Goal: Task Accomplishment & Management: Use online tool/utility

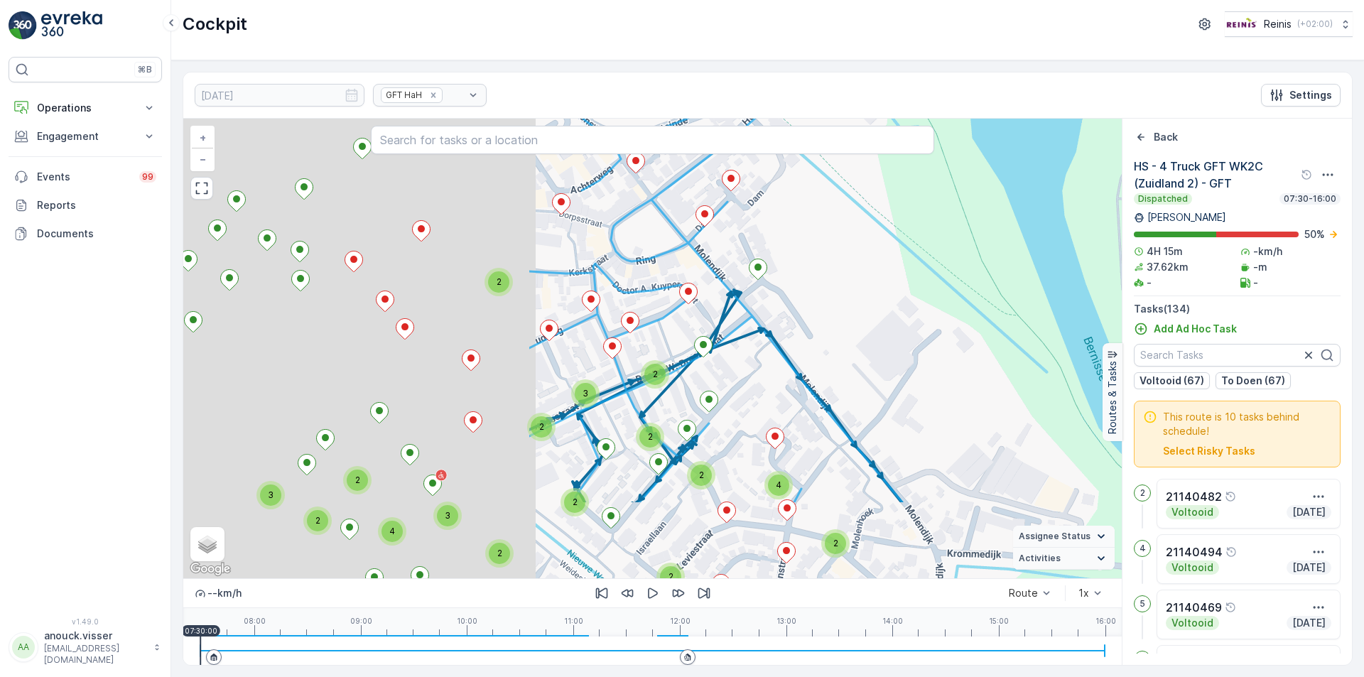
drag, startPoint x: 472, startPoint y: 422, endPoint x: 937, endPoint y: 292, distance: 482.6
click at [937, 292] on div "2 2 2 2 2 2 2 2 3 2 2 2 2 2 2 4 2 2 3 2 2 4 3 2 2 2 + − Satellite Roadmap Terra…" at bounding box center [652, 349] width 939 height 460
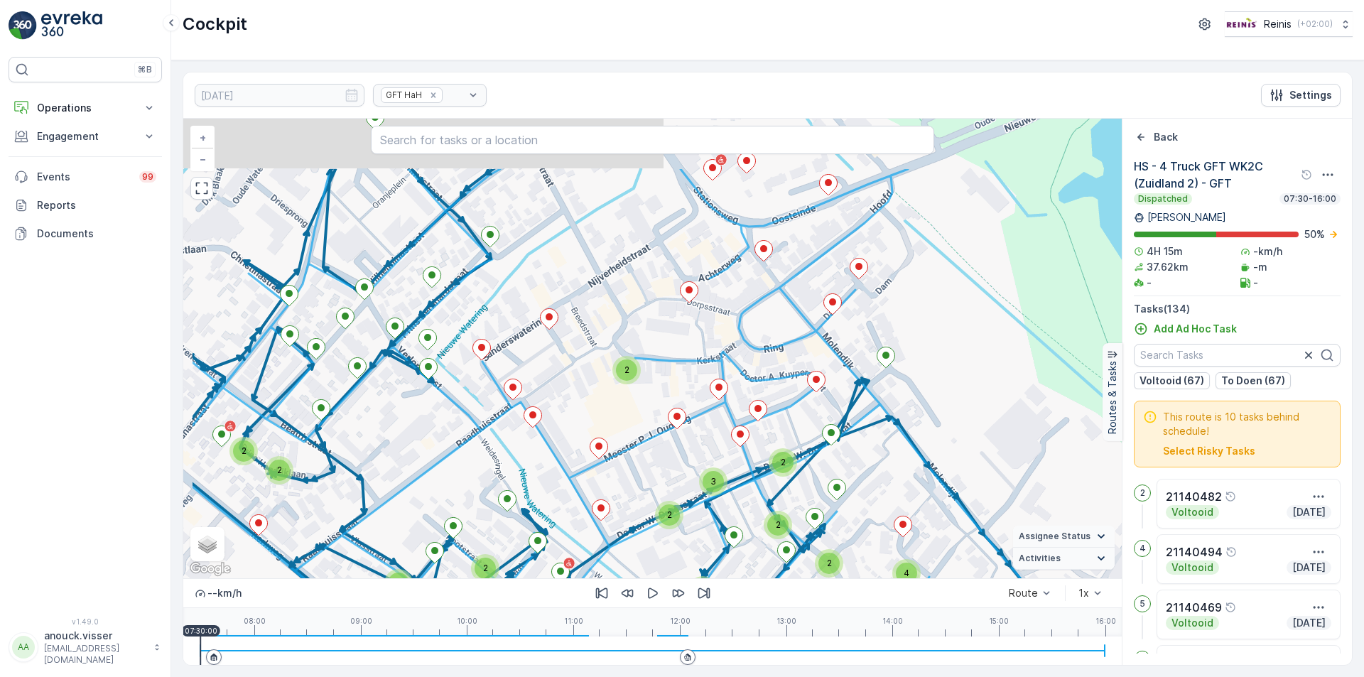
drag, startPoint x: 527, startPoint y: 273, endPoint x: 639, endPoint y: 378, distance: 153.3
click at [637, 378] on div "2" at bounding box center [626, 370] width 21 height 21
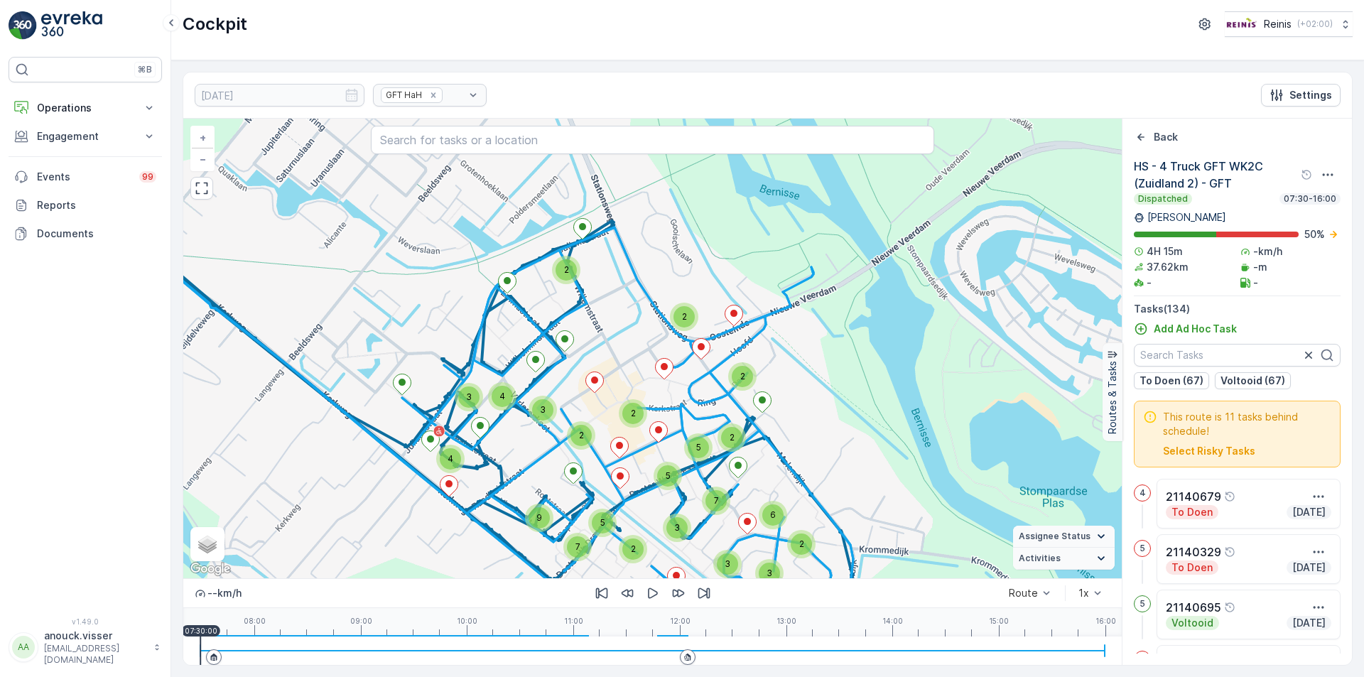
click at [41, 35] on link at bounding box center [85, 25] width 153 height 28
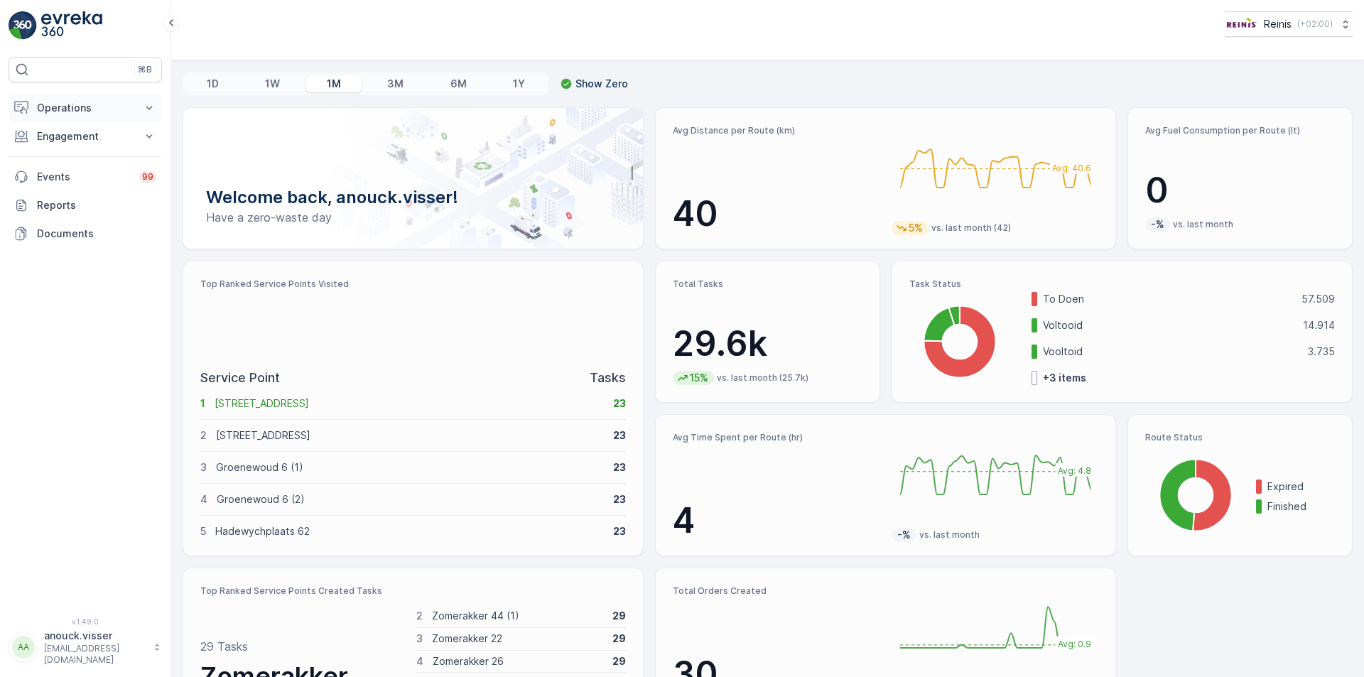
click at [136, 111] on button "Operations" at bounding box center [85, 108] width 153 height 28
click at [78, 168] on p "Routes & Tasks" at bounding box center [72, 172] width 73 height 14
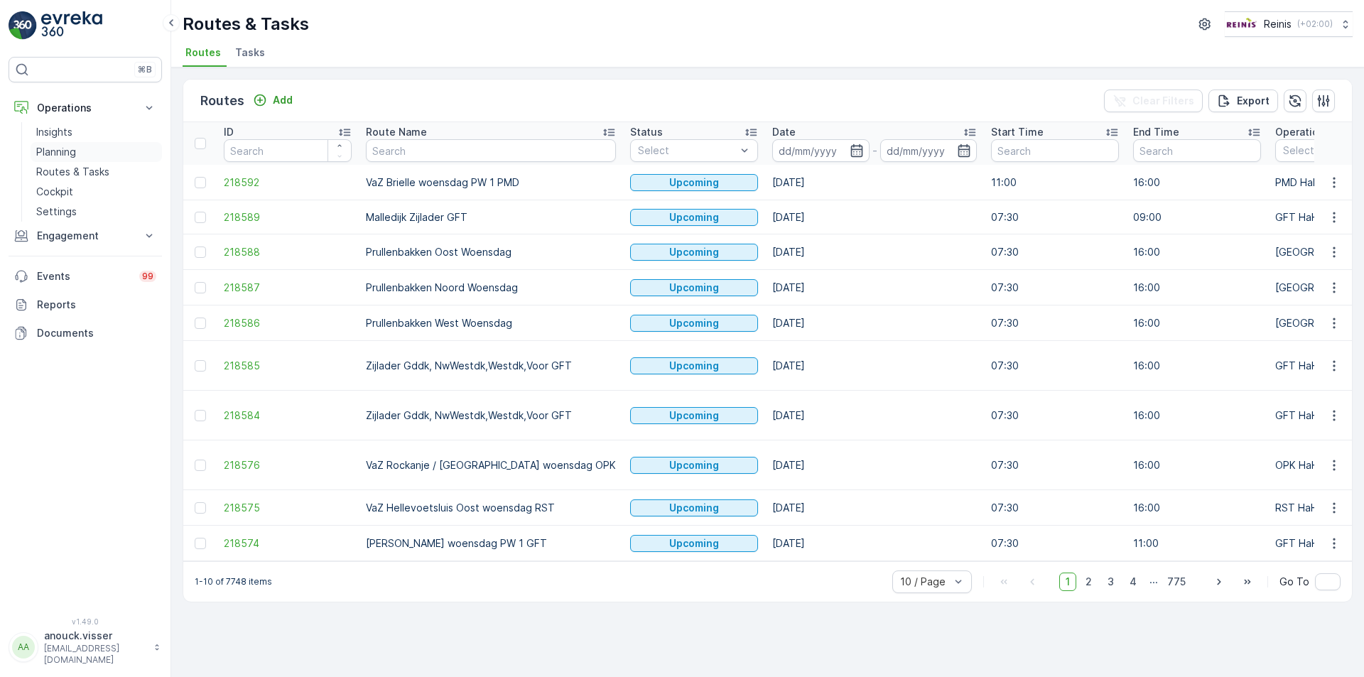
click at [85, 159] on link "Planning" at bounding box center [96, 152] width 131 height 20
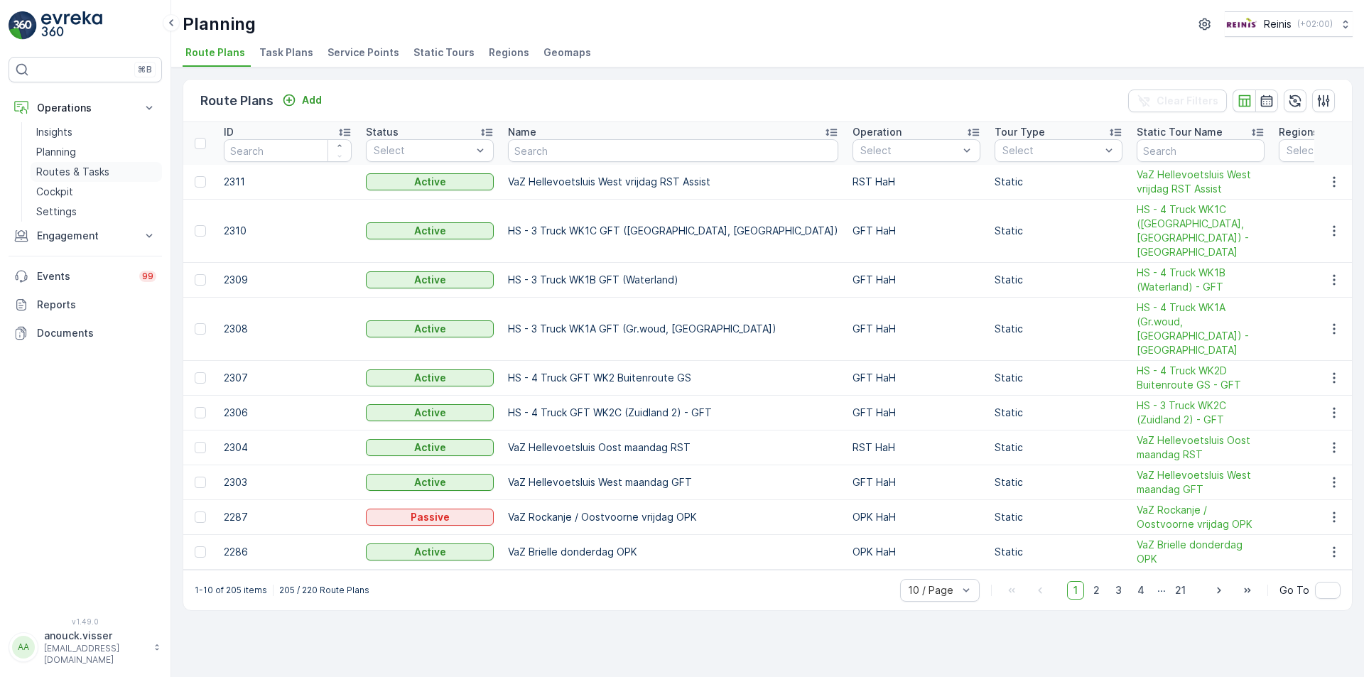
click at [109, 167] on link "Routes & Tasks" at bounding box center [96, 172] width 131 height 20
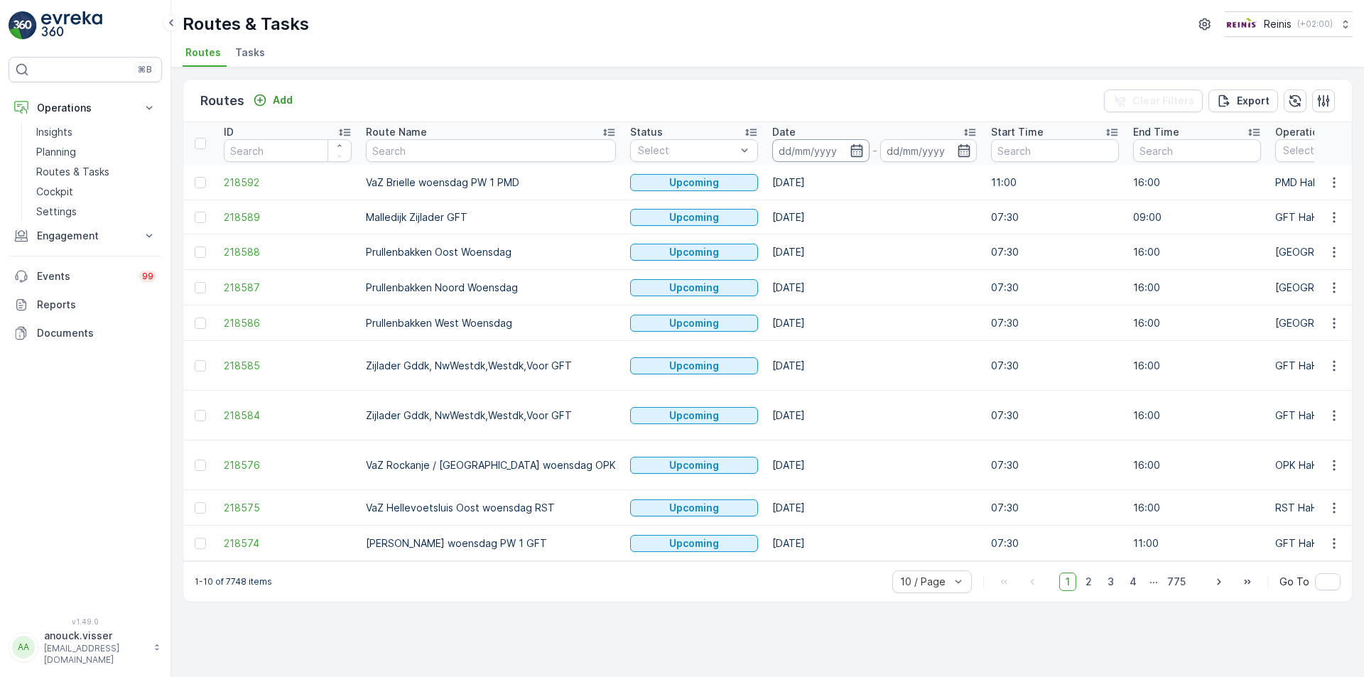
click at [792, 146] on input at bounding box center [820, 150] width 97 height 23
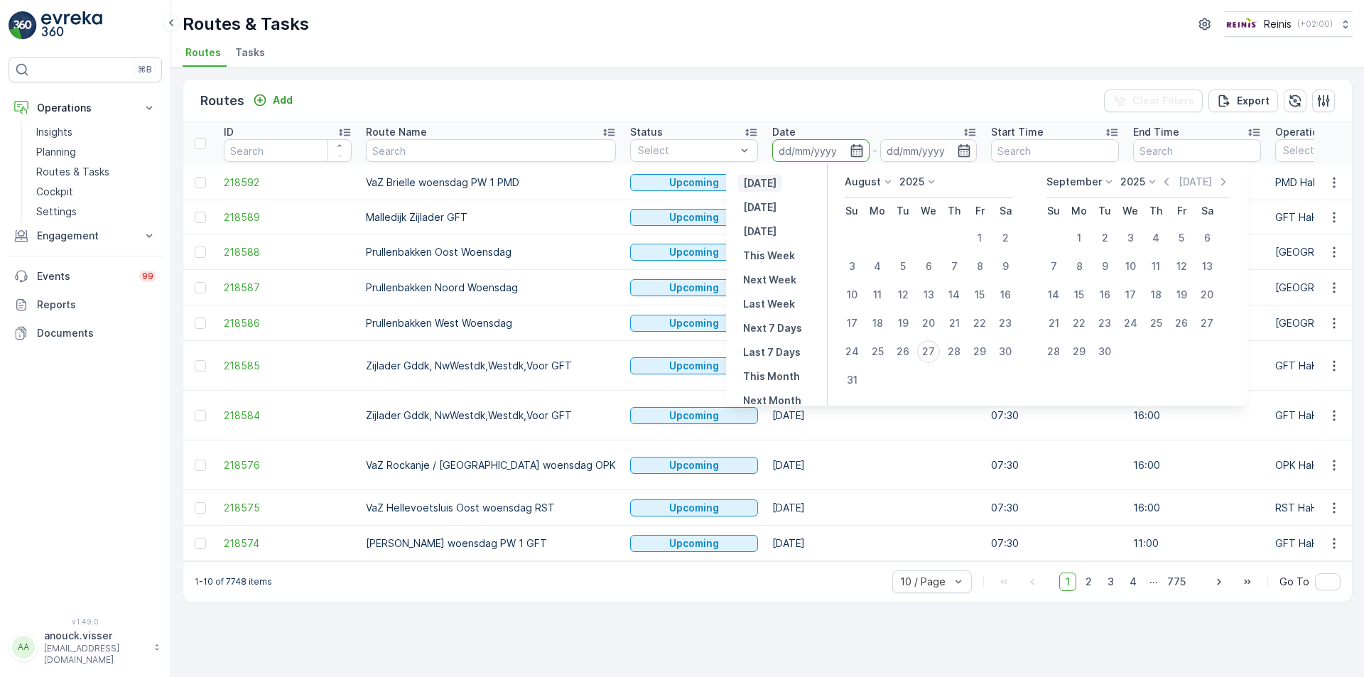
click at [763, 181] on p "[DATE]" at bounding box center [759, 183] width 33 height 14
type input "[DATE]"
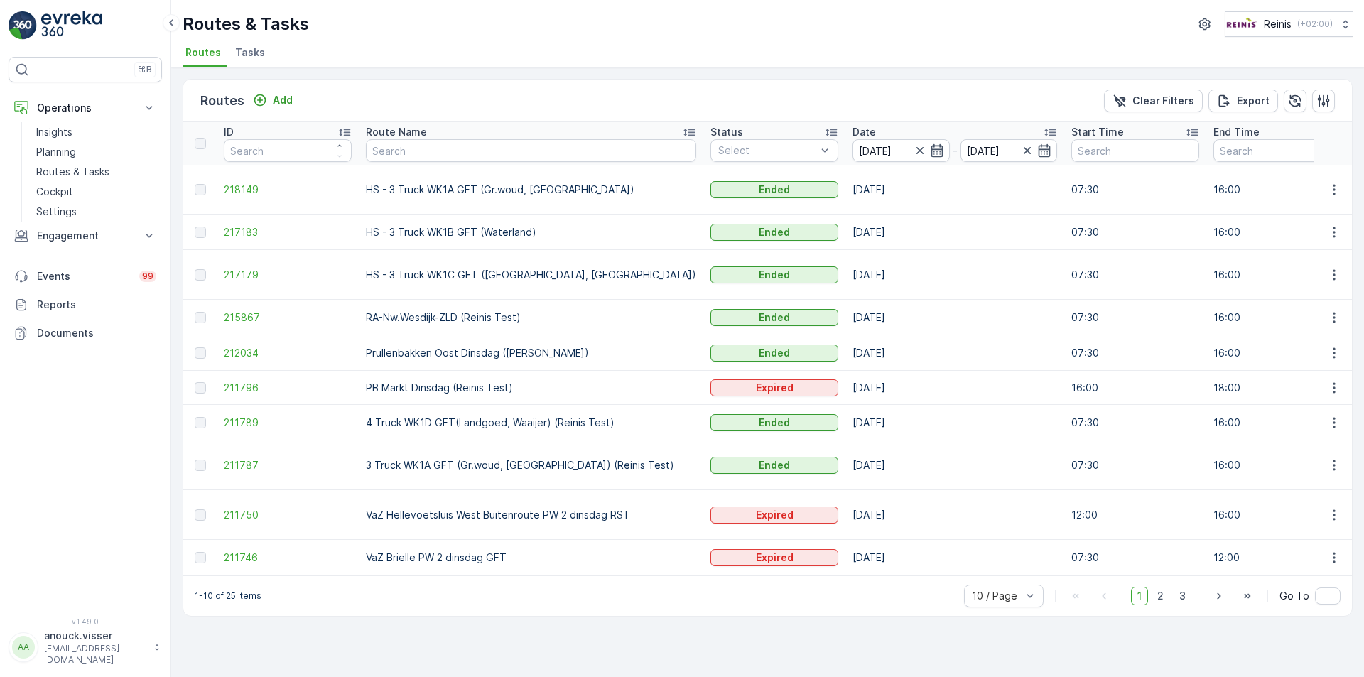
click at [1320, 463] on td at bounding box center [1334, 466] width 38 height 50
click at [1328, 460] on icon "button" at bounding box center [1334, 465] width 14 height 14
click at [1305, 489] on span "See More Details" at bounding box center [1301, 485] width 82 height 14
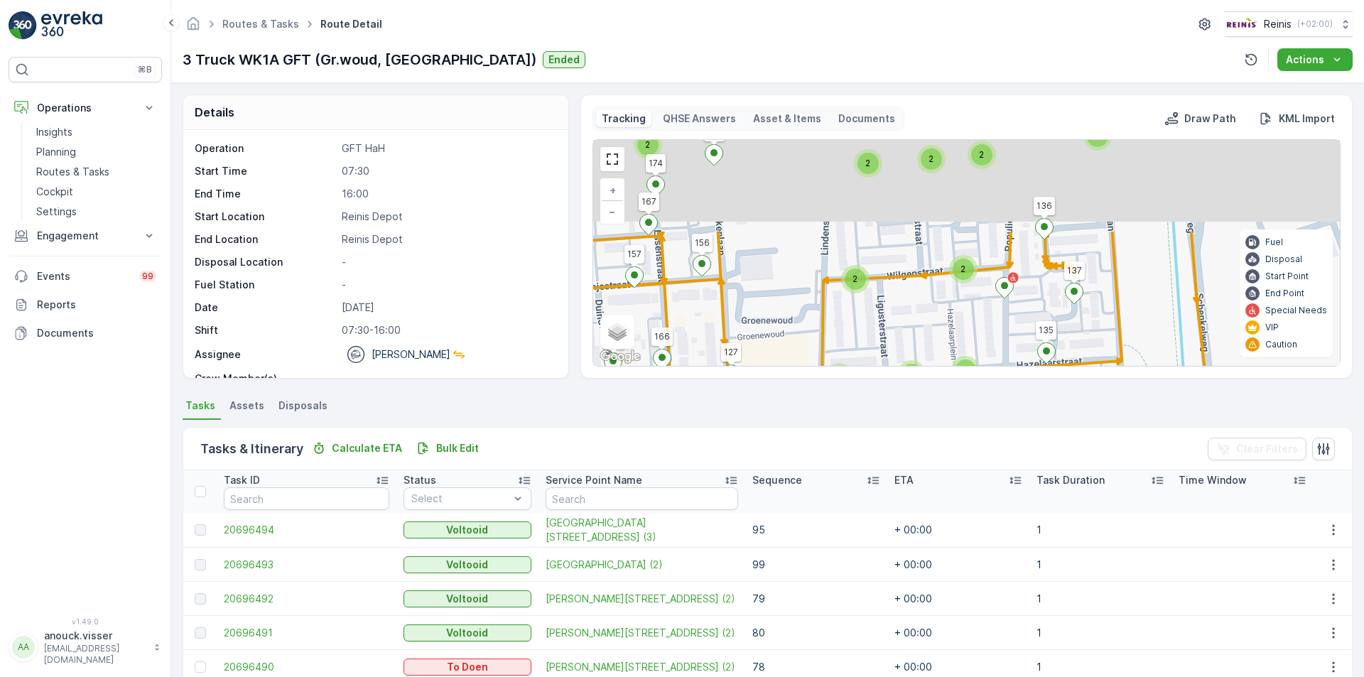
drag, startPoint x: 861, startPoint y: 239, endPoint x: 888, endPoint y: 375, distance: 138.4
click at [888, 375] on div "Tracking QHSE Answers Asset & Items Documents Draw Path KML Import 2 2 2 2 2 3 …" at bounding box center [967, 237] width 772 height 284
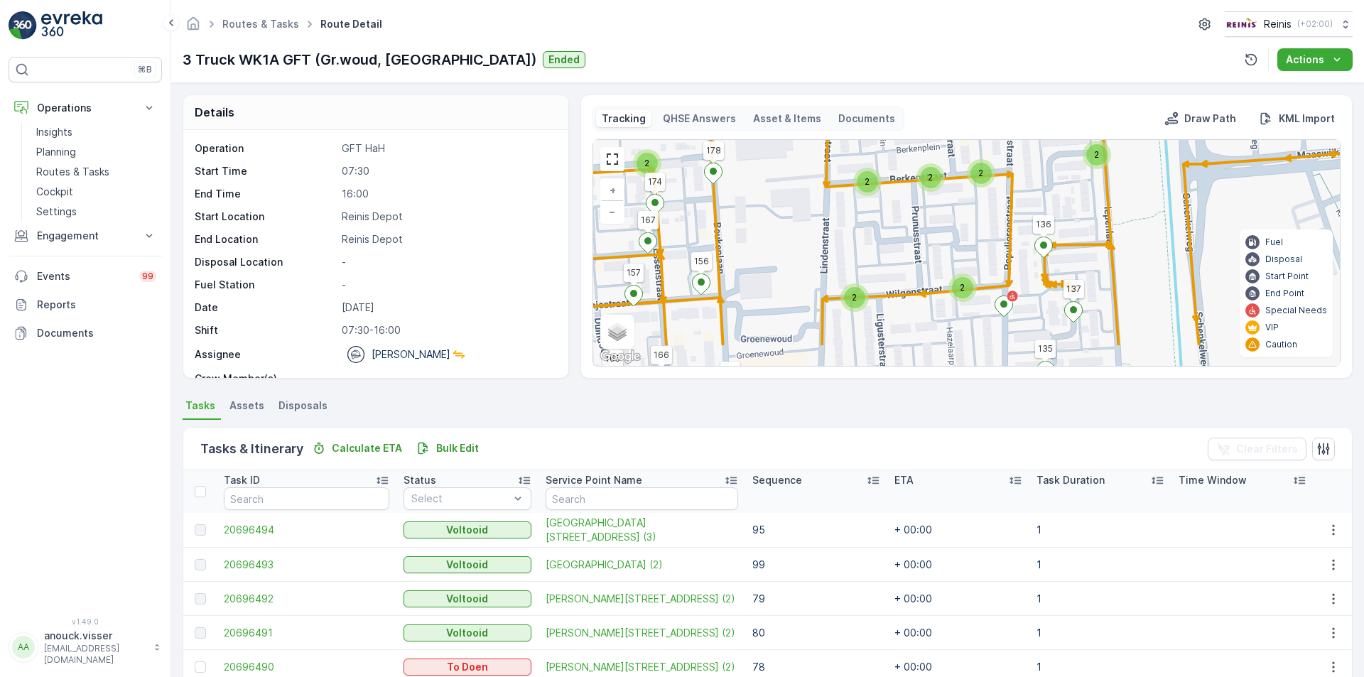
drag, startPoint x: 942, startPoint y: 274, endPoint x: 927, endPoint y: 246, distance: 31.8
click at [927, 246] on div "2 2 2 2 2 3 2 2 2 2 2 2 2 2 2 3 2 2 2 2 2 2 2 3 2 2 2 2 2 2 2 2 2 2 2 2 2 140 1…" at bounding box center [966, 253] width 747 height 226
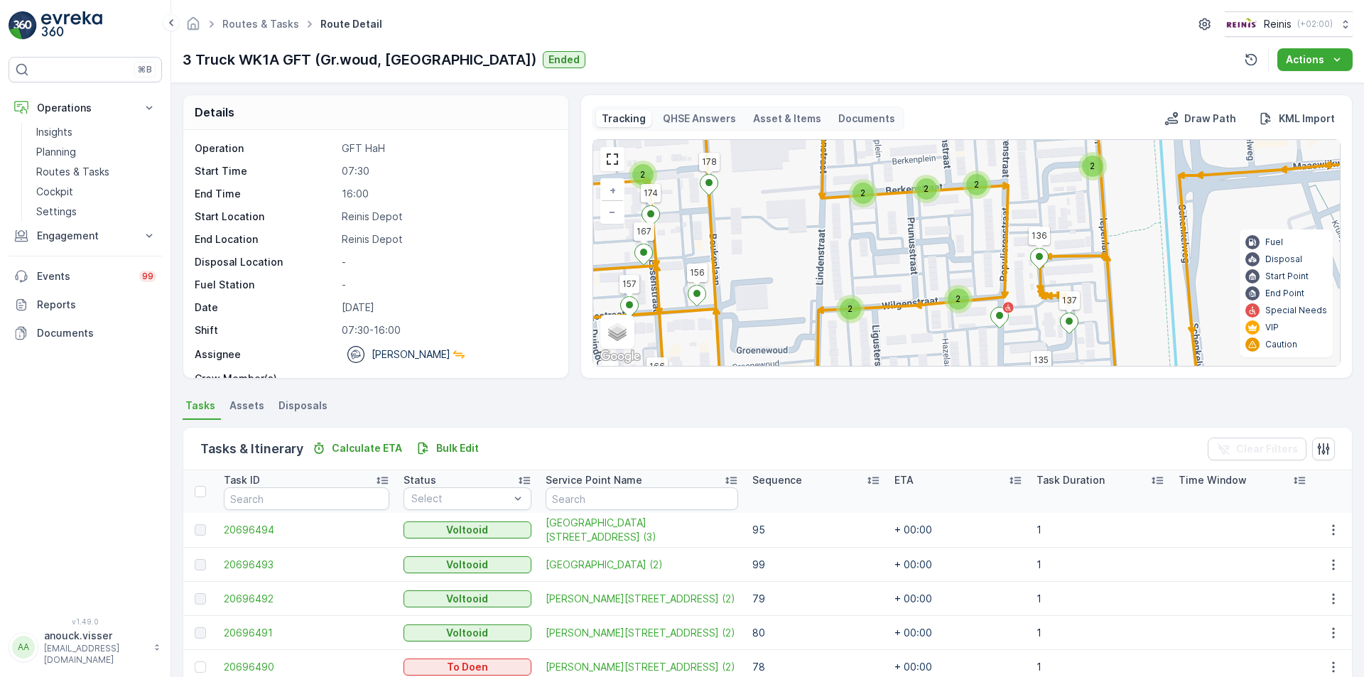
drag, startPoint x: 958, startPoint y: 239, endPoint x: 950, endPoint y: 260, distance: 22.0
click at [952, 264] on div "2 2 2 2 2 3 2 2 2 2 2 2 2 2 2 3 2 2 2 2 2 2 2 3 2 2 2 2 2 2 2 2 2 2 2 2 2 140 1…" at bounding box center [966, 253] width 747 height 226
